Goal: Task Accomplishment & Management: Use online tool/utility

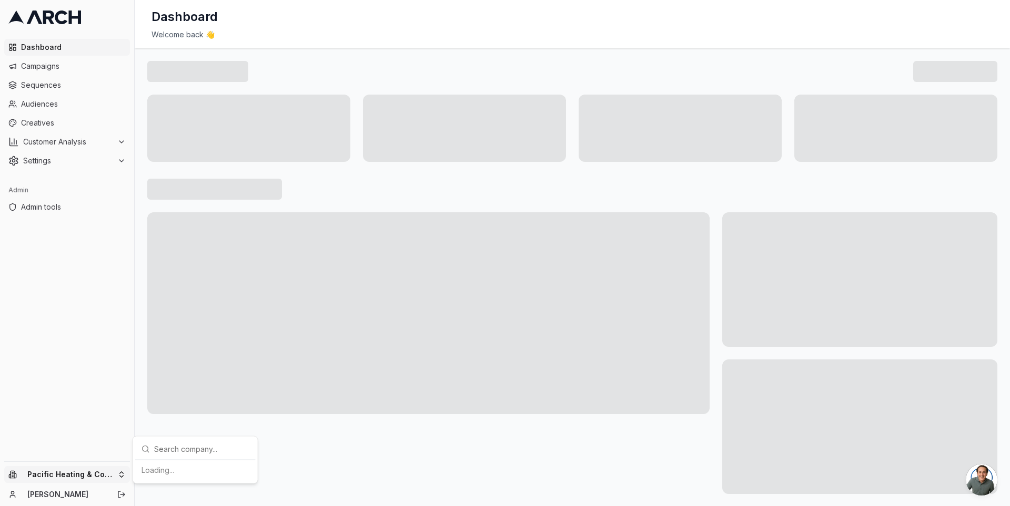
click at [121, 474] on html "Dashboard Campaigns Sequences Audiences Creatives Customer Analysis Settings Ad…" at bounding box center [505, 253] width 1010 height 506
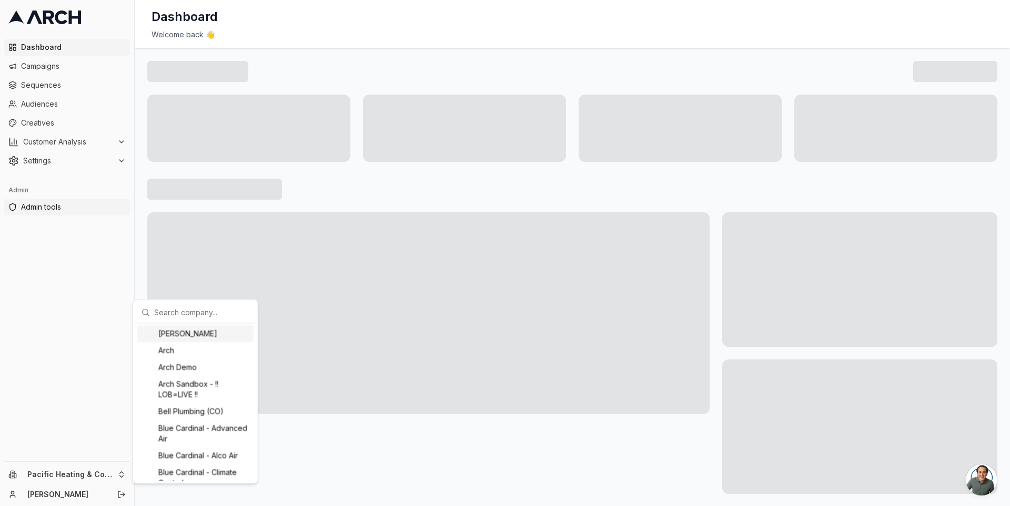
click at [85, 202] on html "Dashboard Campaigns Sequences Audiences Creatives Customer Analysis Settings Ad…" at bounding box center [505, 253] width 1010 height 506
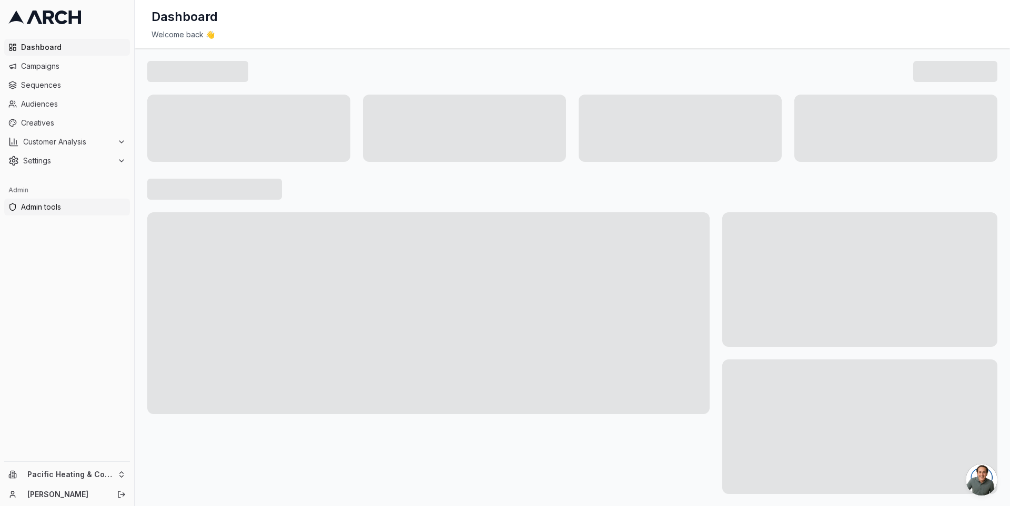
click at [85, 202] on span "Admin tools" at bounding box center [73, 207] width 105 height 11
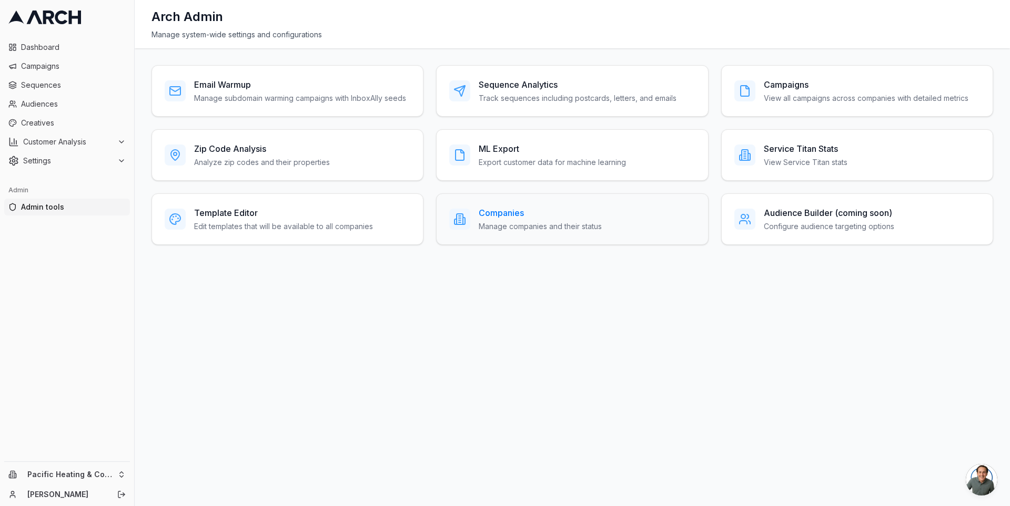
click at [491, 226] on p "Manage companies and their status" at bounding box center [539, 226] width 123 height 11
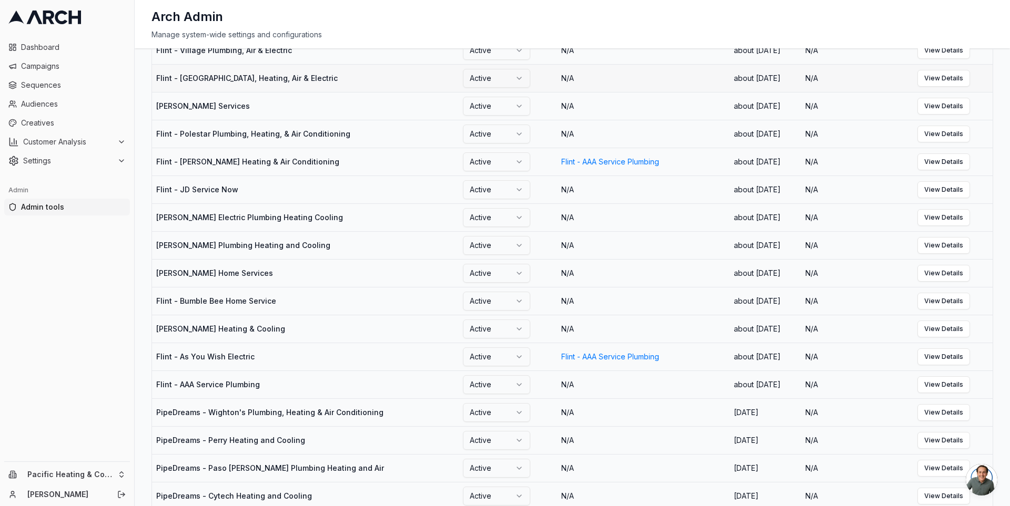
scroll to position [364, 0]
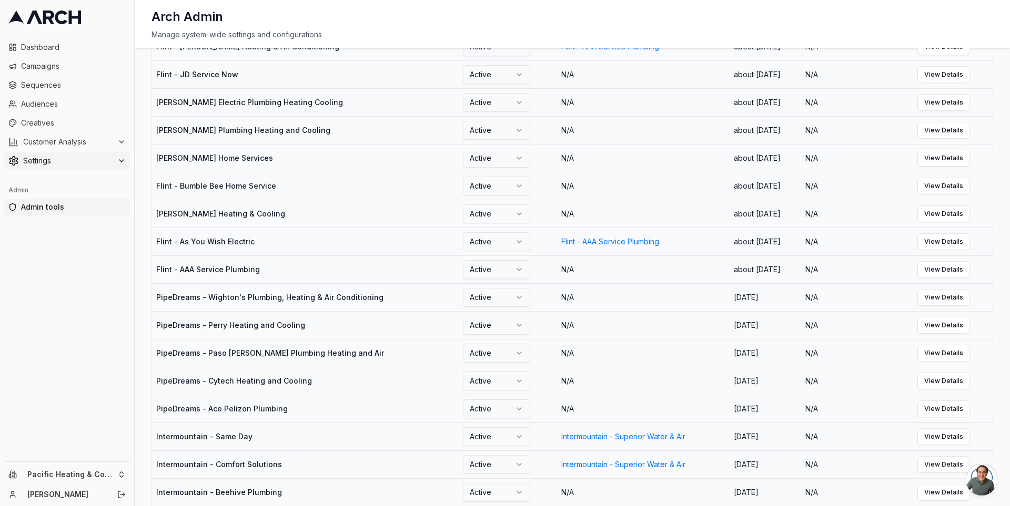
click at [70, 167] on button "Settings" at bounding box center [67, 160] width 126 height 17
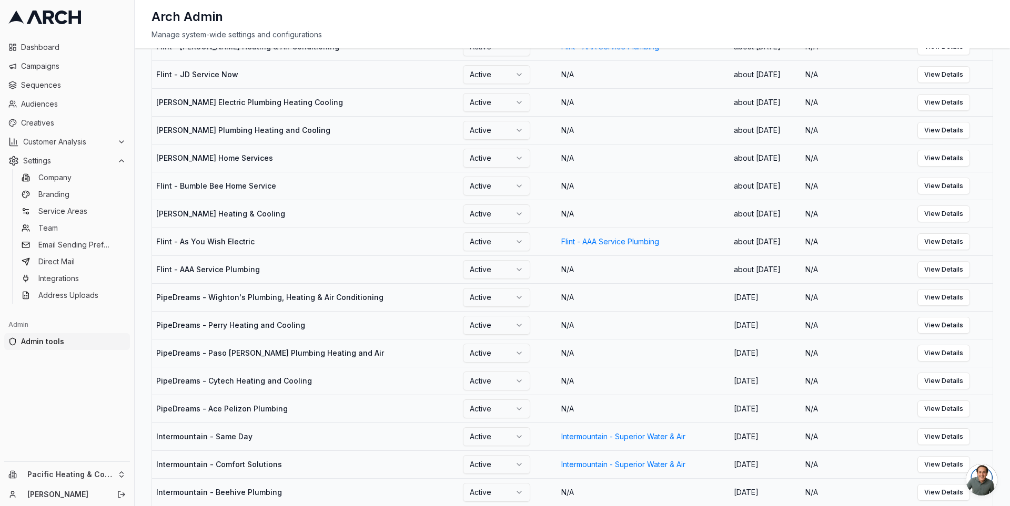
click at [51, 344] on span "Admin tools" at bounding box center [73, 342] width 105 height 11
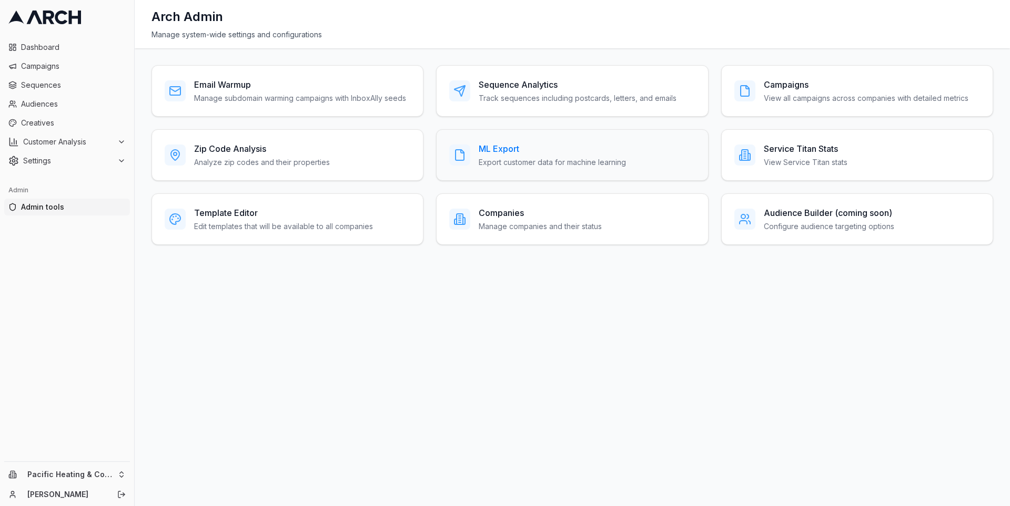
click at [513, 139] on div "ML Export Export customer data for machine learning" at bounding box center [572, 155] width 272 height 52
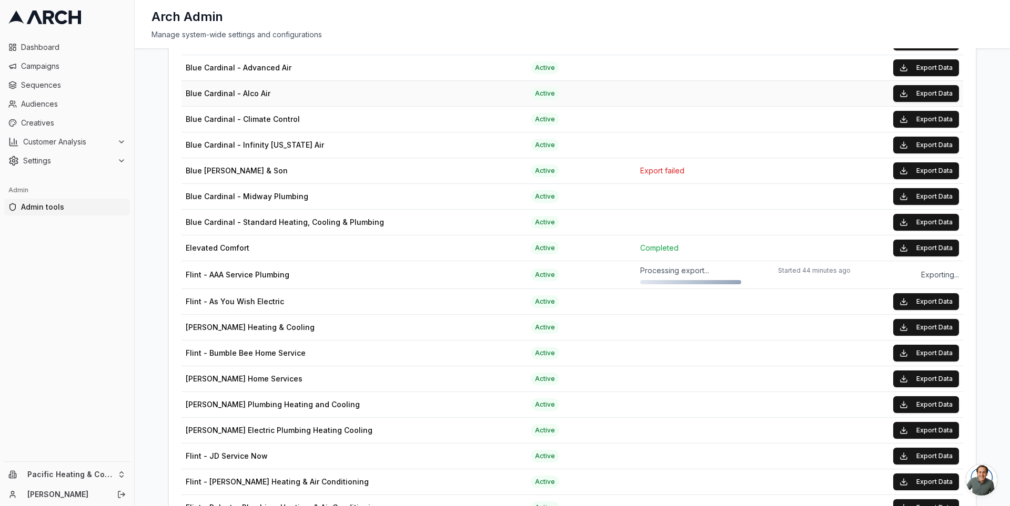
scroll to position [298, 0]
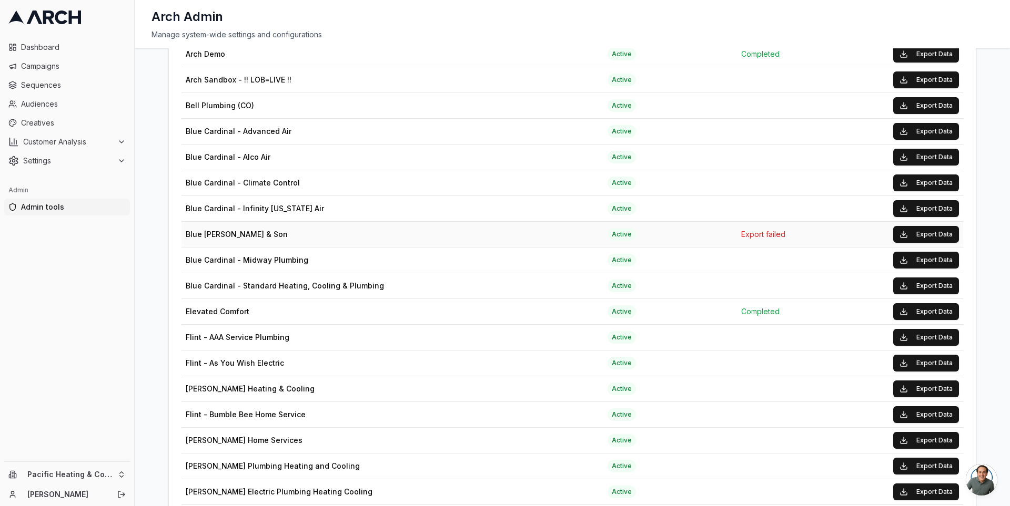
scroll to position [209, 0]
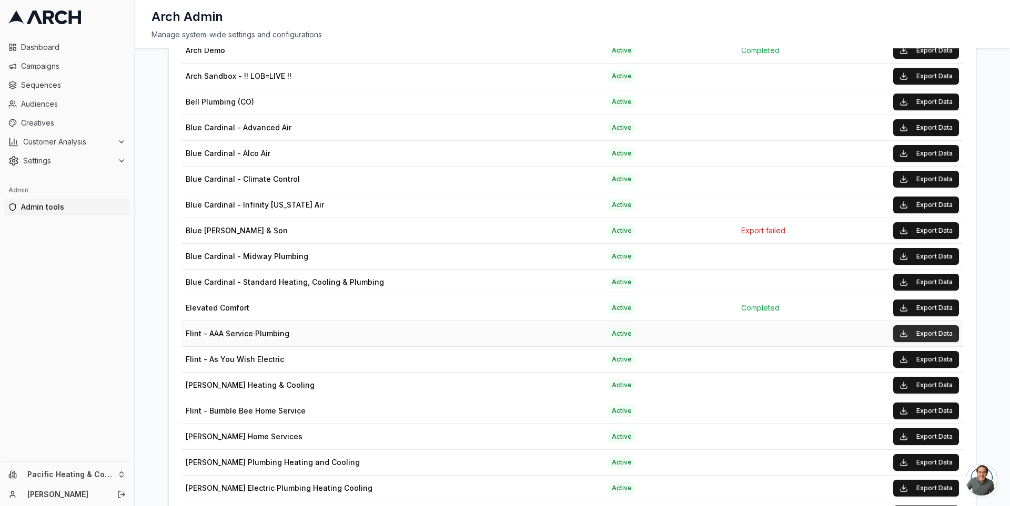
click at [926, 328] on button "Export Data" at bounding box center [926, 333] width 66 height 17
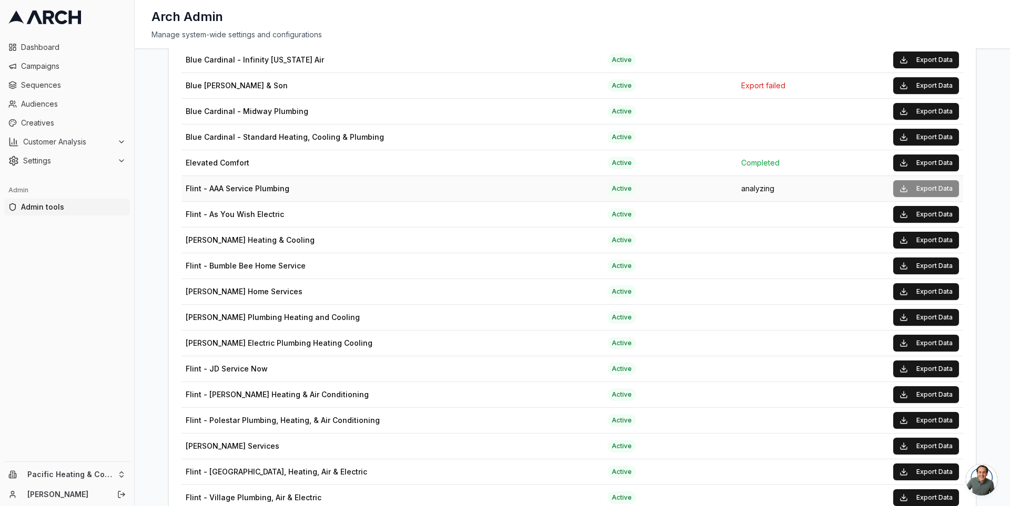
scroll to position [355, 0]
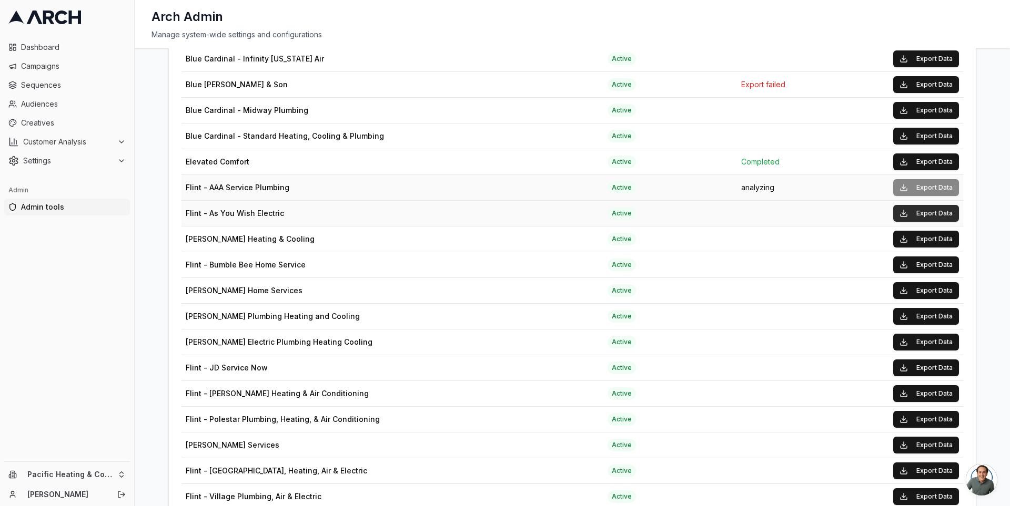
click at [926, 212] on button "Export Data" at bounding box center [926, 213] width 66 height 17
click at [116, 472] on html "Dashboard Campaigns Sequences Audiences Creatives Customer Analysis Settings Ad…" at bounding box center [505, 253] width 1010 height 506
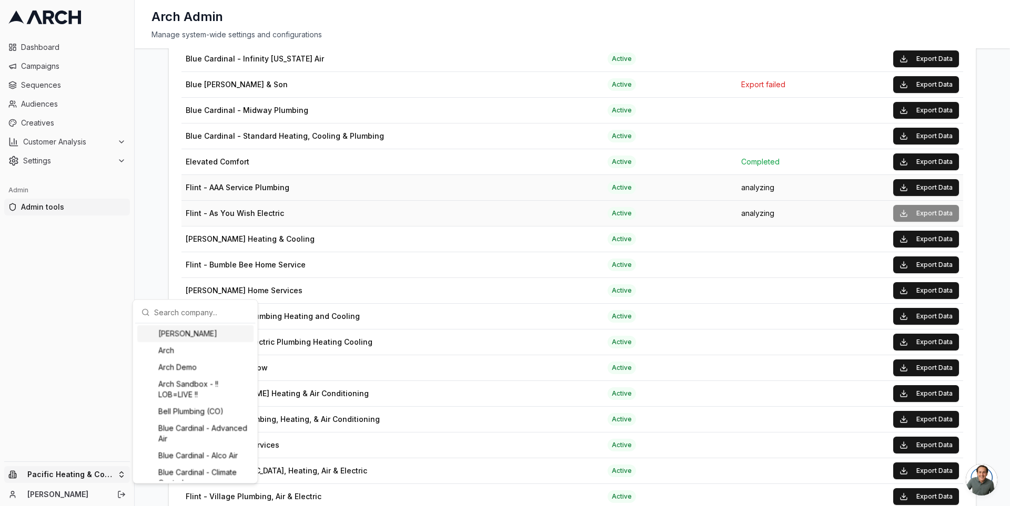
click at [176, 318] on input "text" at bounding box center [201, 312] width 95 height 21
type input "as"
click at [185, 338] on div "Flint - As You Wish Electric" at bounding box center [195, 333] width 116 height 17
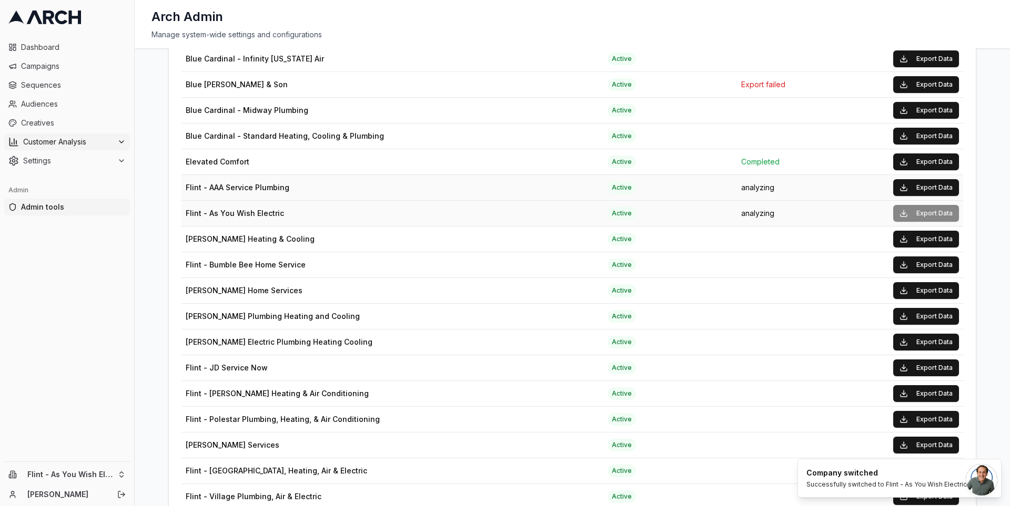
click at [68, 137] on span "Customer Analysis" at bounding box center [68, 142] width 90 height 11
click at [70, 165] on link "Overview" at bounding box center [67, 158] width 100 height 15
